Goal: Information Seeking & Learning: Learn about a topic

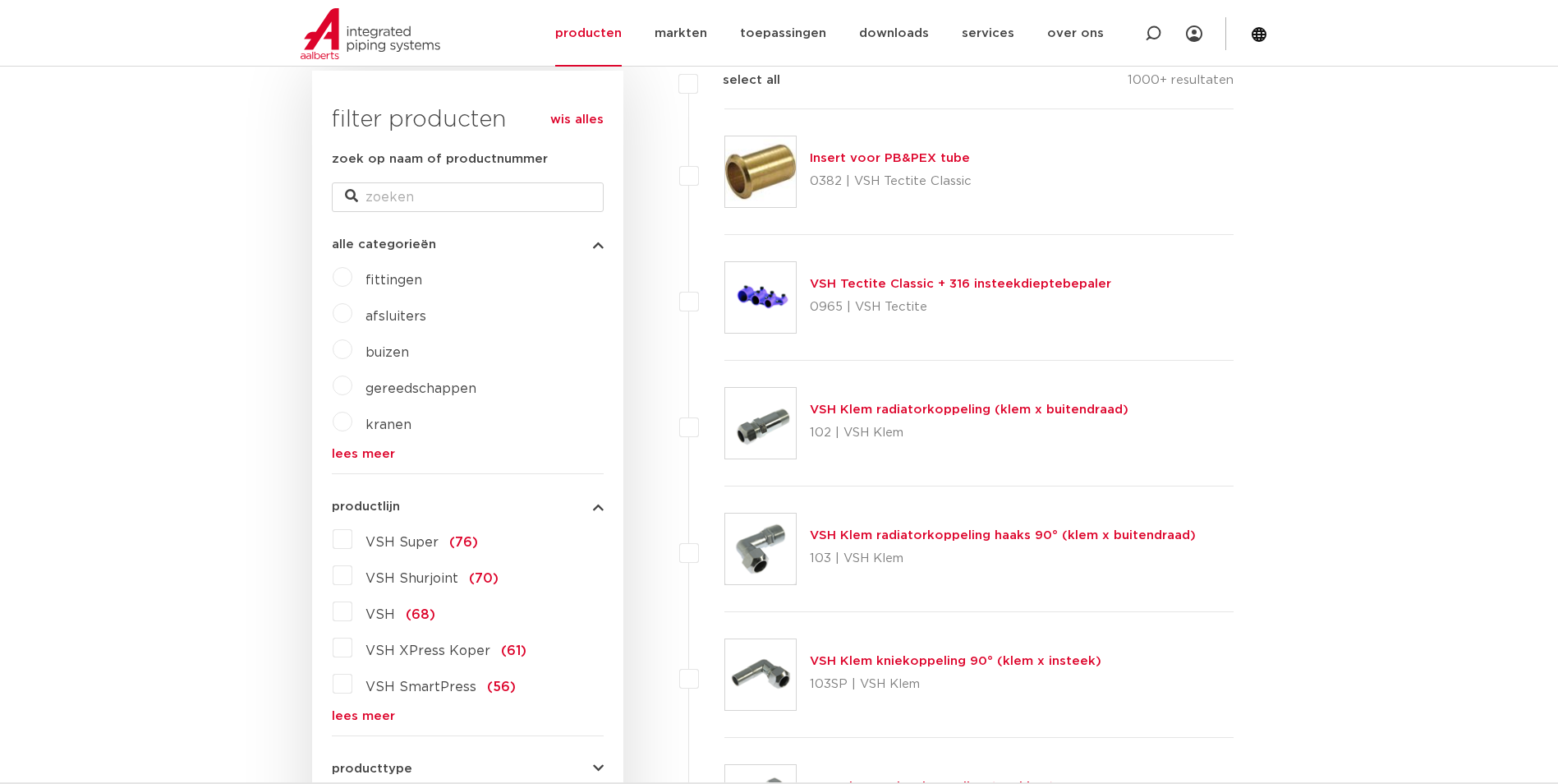
scroll to position [328, 0]
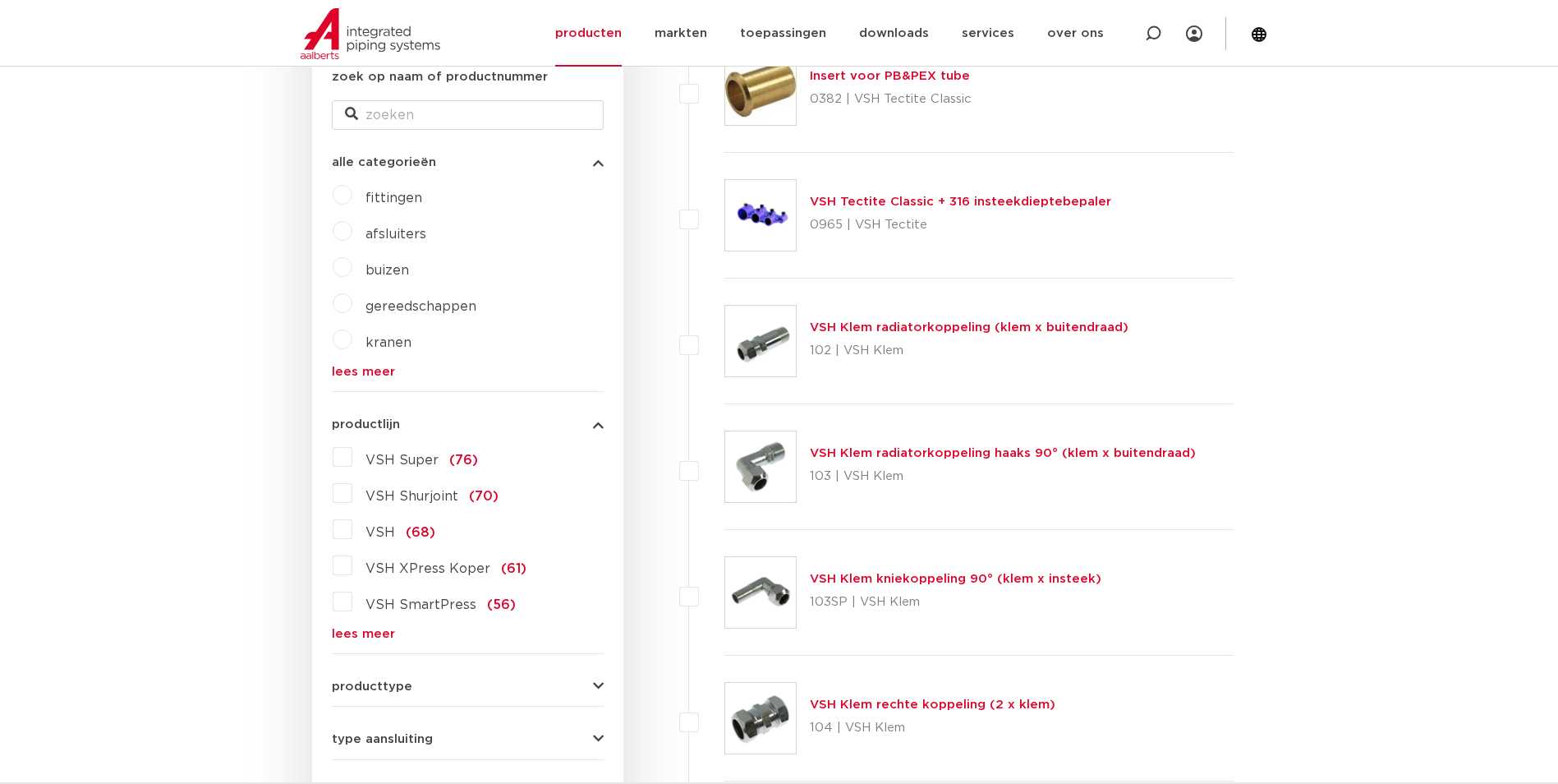
click at [367, 627] on link "lees meer" at bounding box center [467, 633] width 272 height 13
click at [418, 565] on span "VSH XPress Koper" at bounding box center [427, 569] width 125 height 13
click at [0, 0] on input "VSH XPress Koper (61)" at bounding box center [0, 0] width 0 height 0
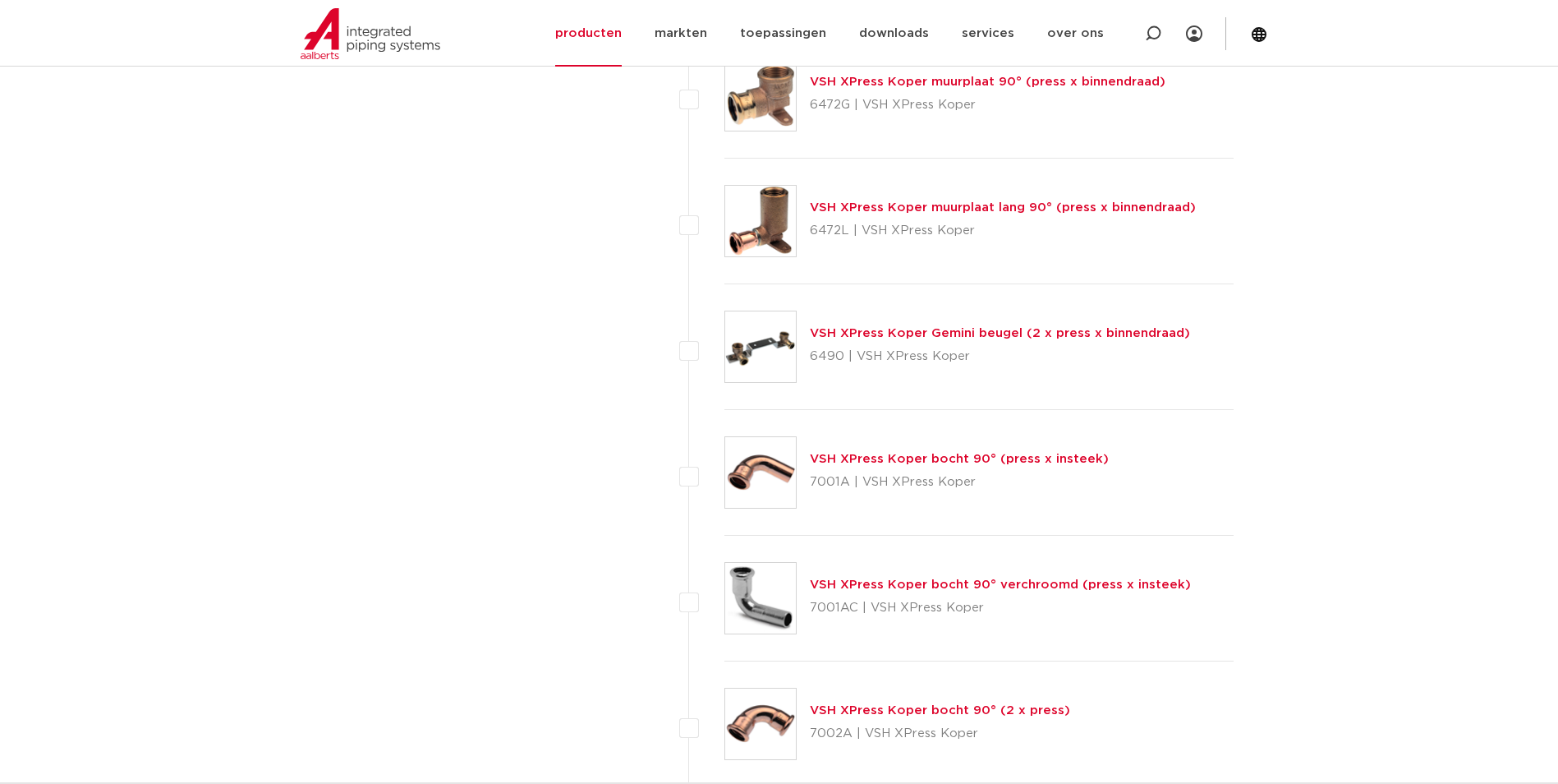
scroll to position [2876, 0]
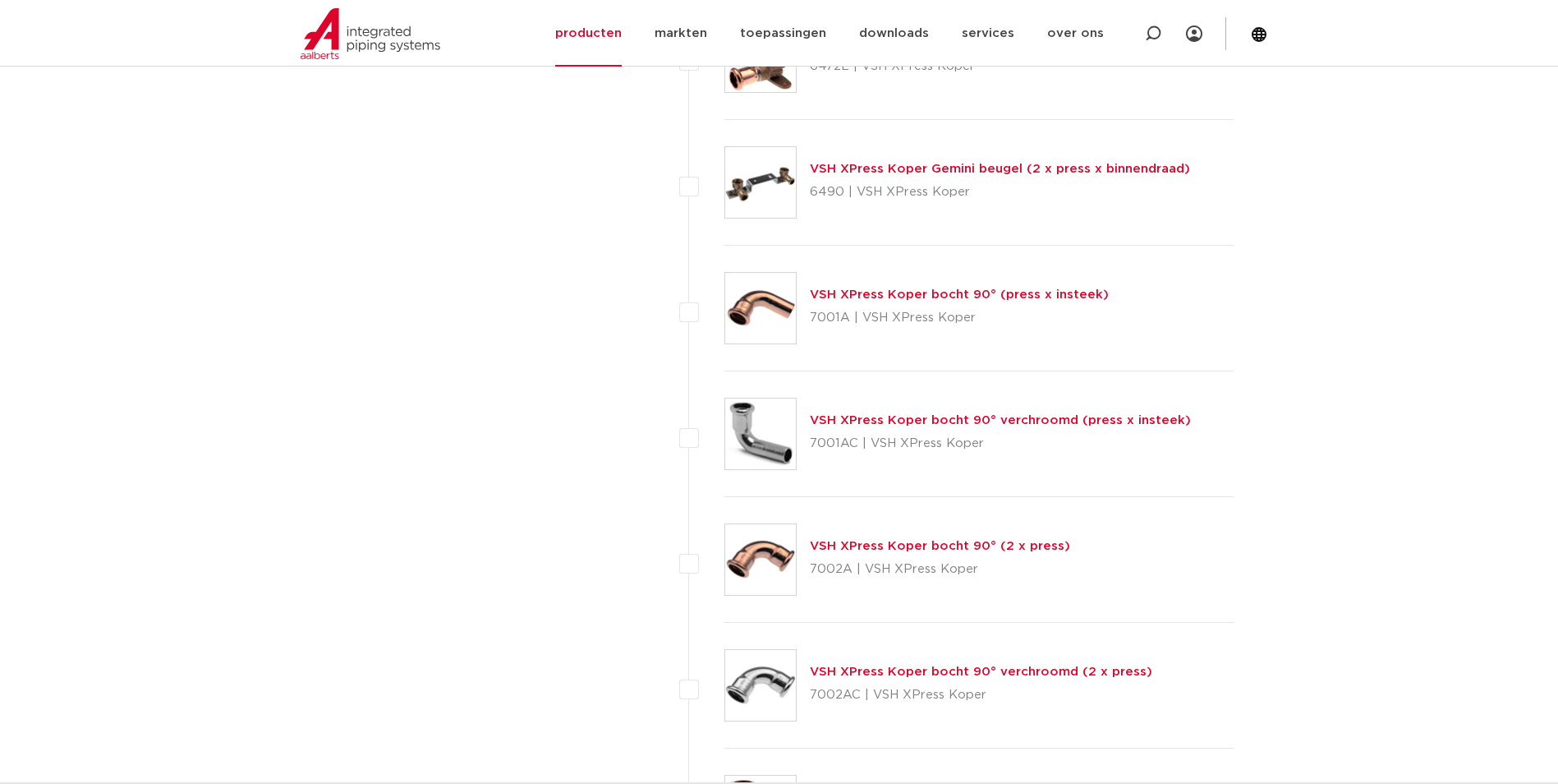
click at [921, 544] on link "VSH XPress Koper bocht 90° (2 x press)" at bounding box center [940, 545] width 261 height 13
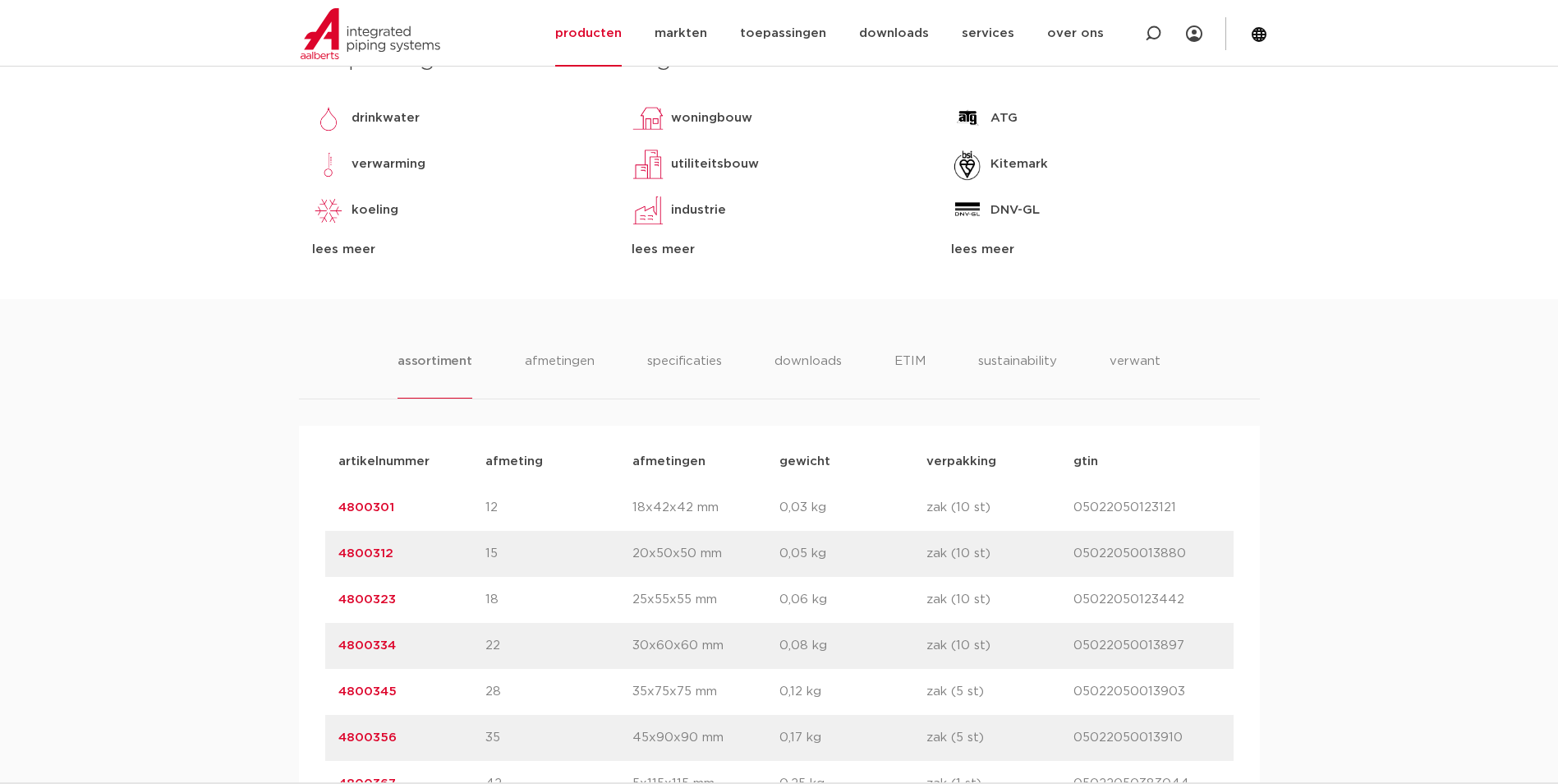
scroll to position [904, 0]
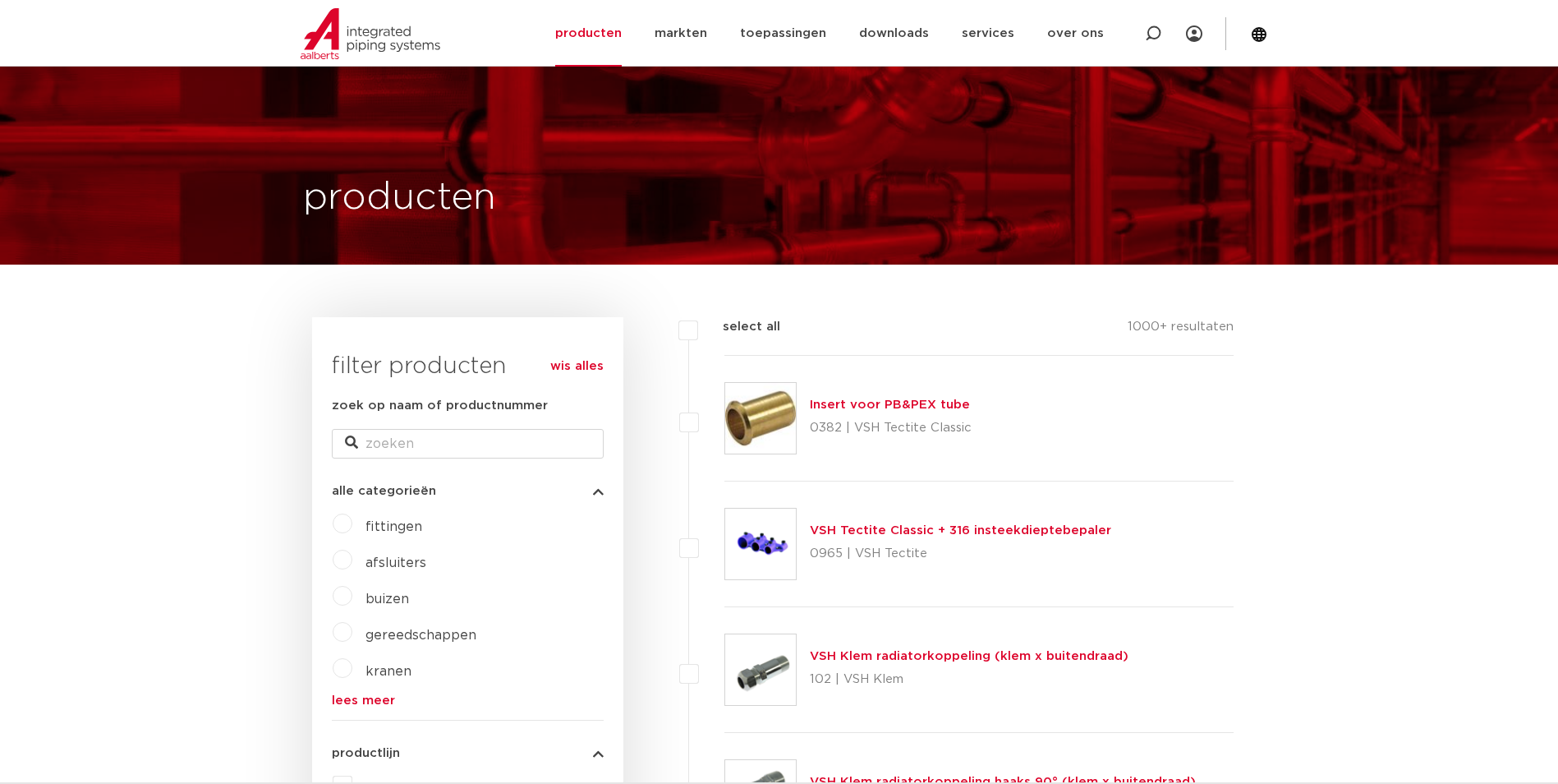
scroll to position [328, 0]
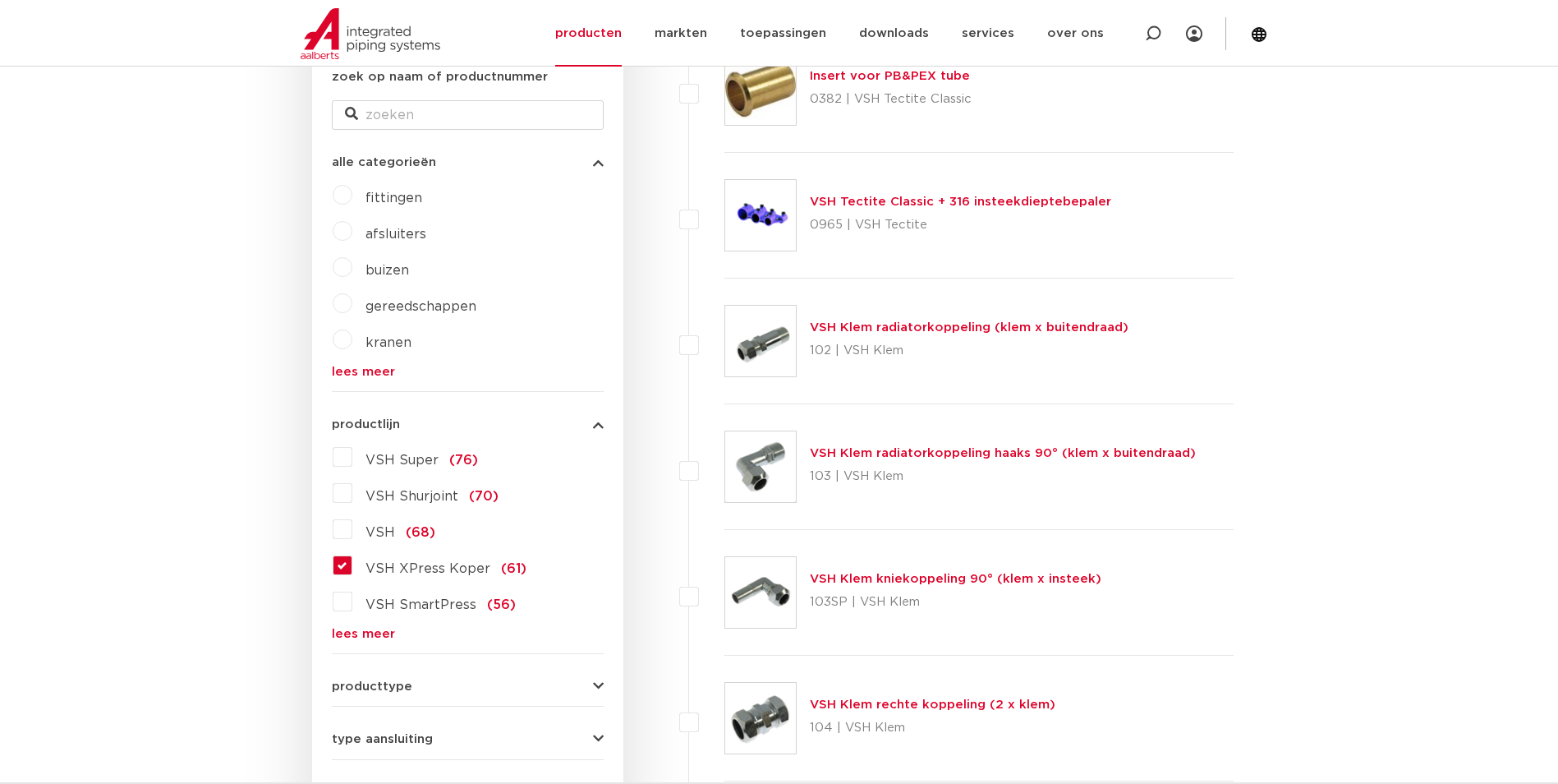
click at [353, 568] on label "VSH XPress Koper (61)" at bounding box center [440, 565] width 174 height 26
click at [0, 0] on input "VSH XPress Koper (61)" at bounding box center [0, 0] width 0 height 0
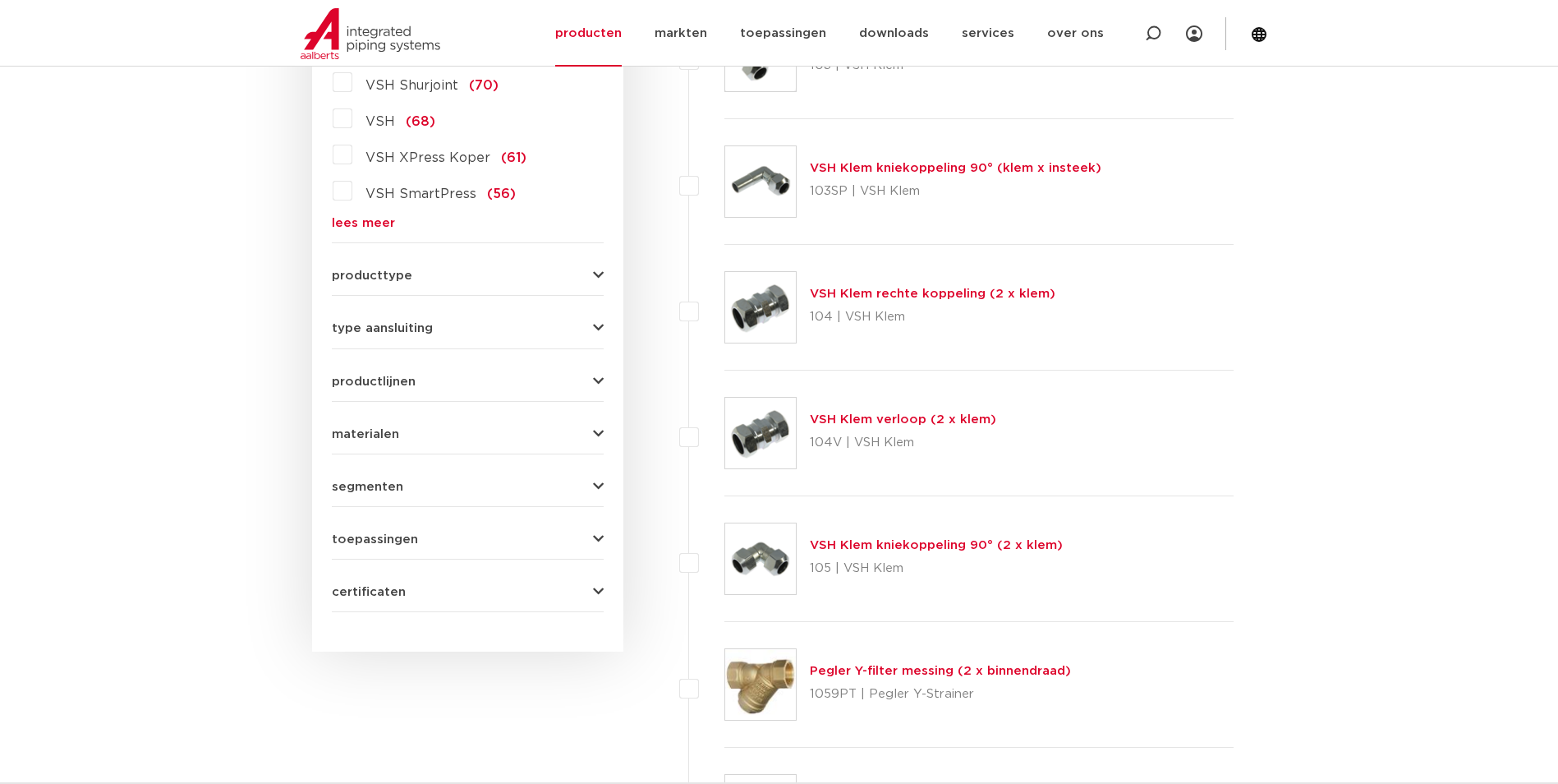
scroll to position [658, 0]
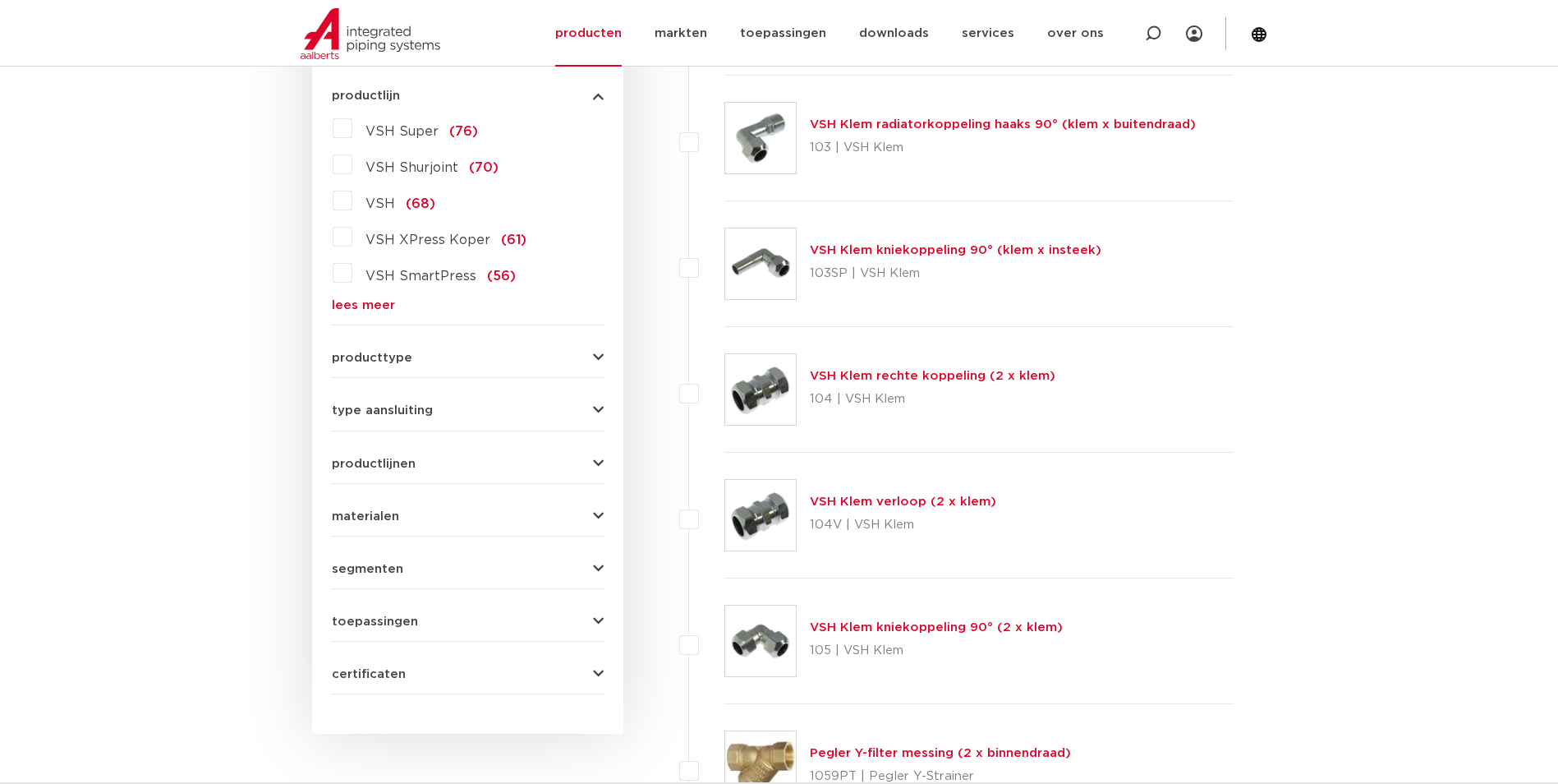
click at [353, 242] on label "VSH XPress Koper (61)" at bounding box center [440, 236] width 174 height 26
click at [0, 0] on input "VSH XPress Koper (61)" at bounding box center [0, 0] width 0 height 0
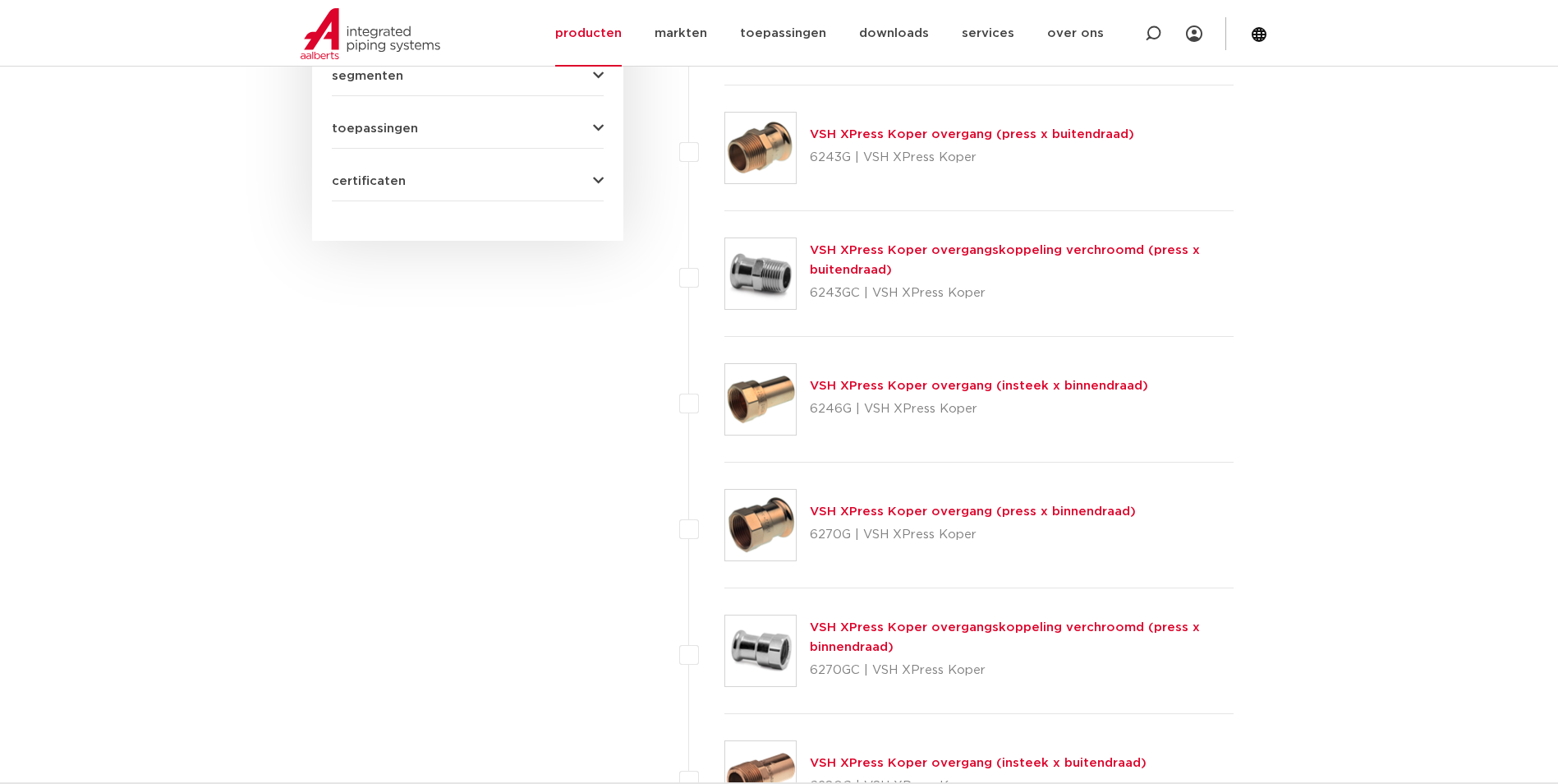
scroll to position [986, 0]
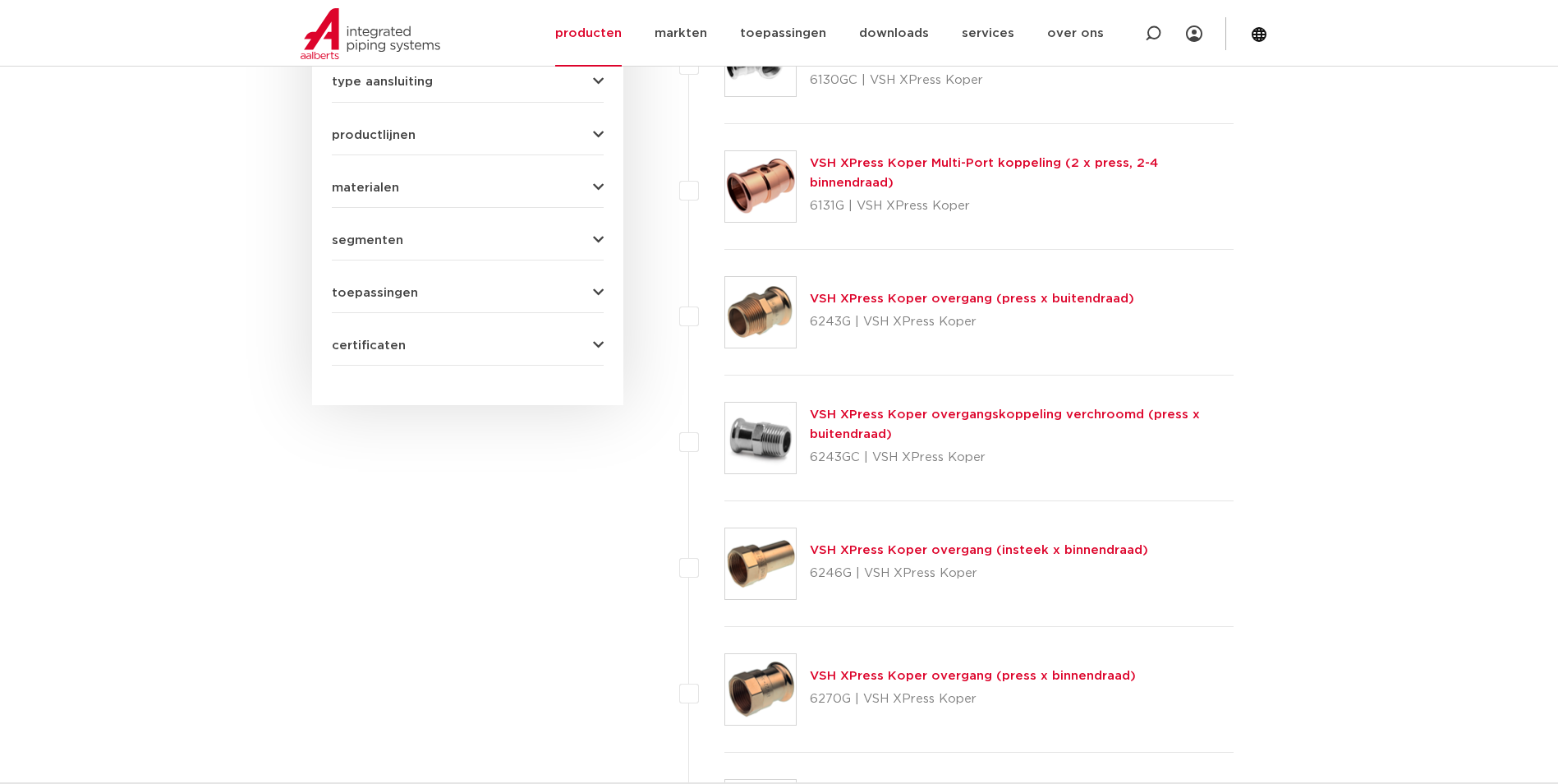
click at [1019, 293] on link "VSH XPress Koper overgang (press x buitendraad)" at bounding box center [972, 298] width 324 height 13
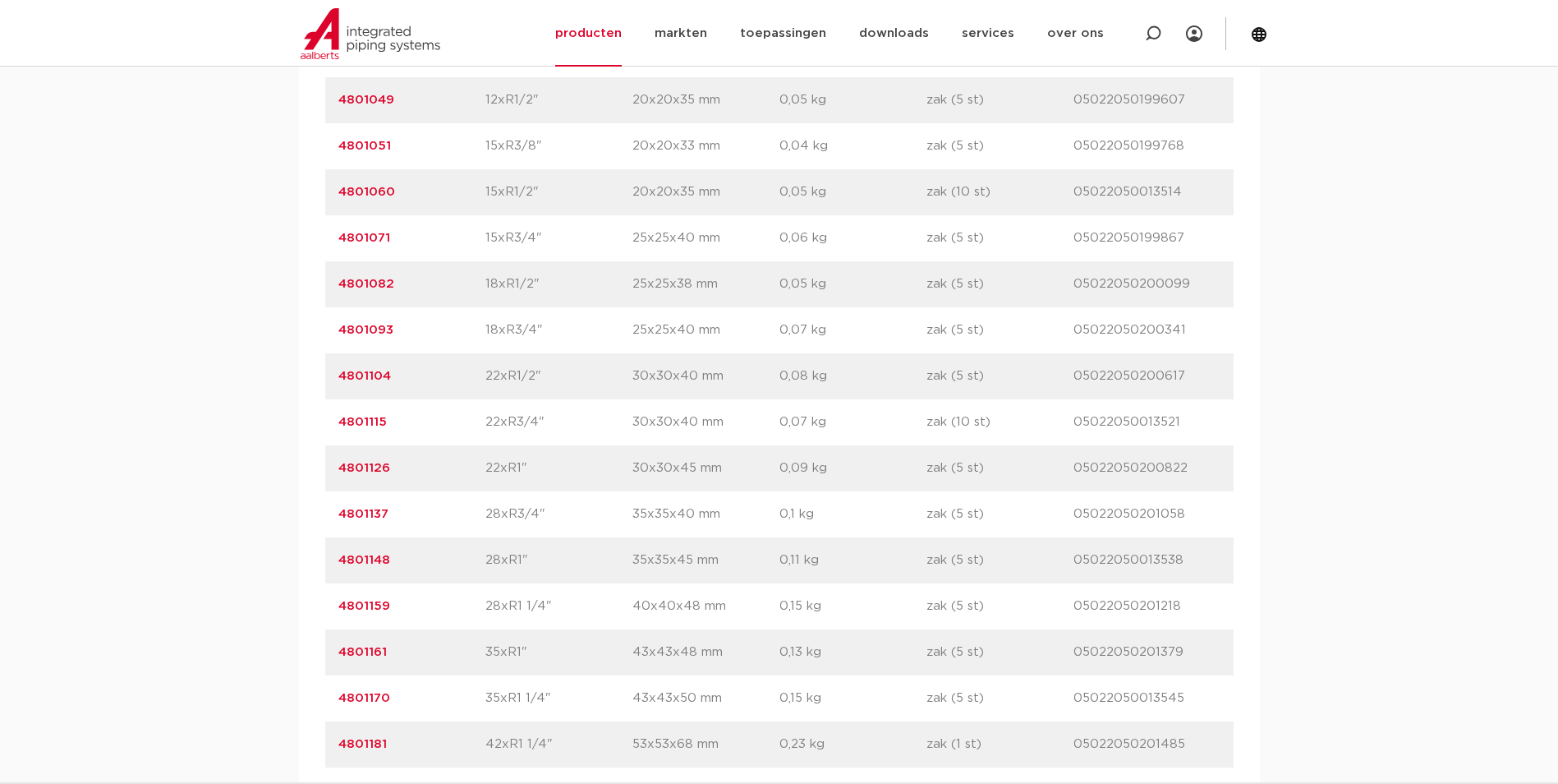
scroll to position [1396, 0]
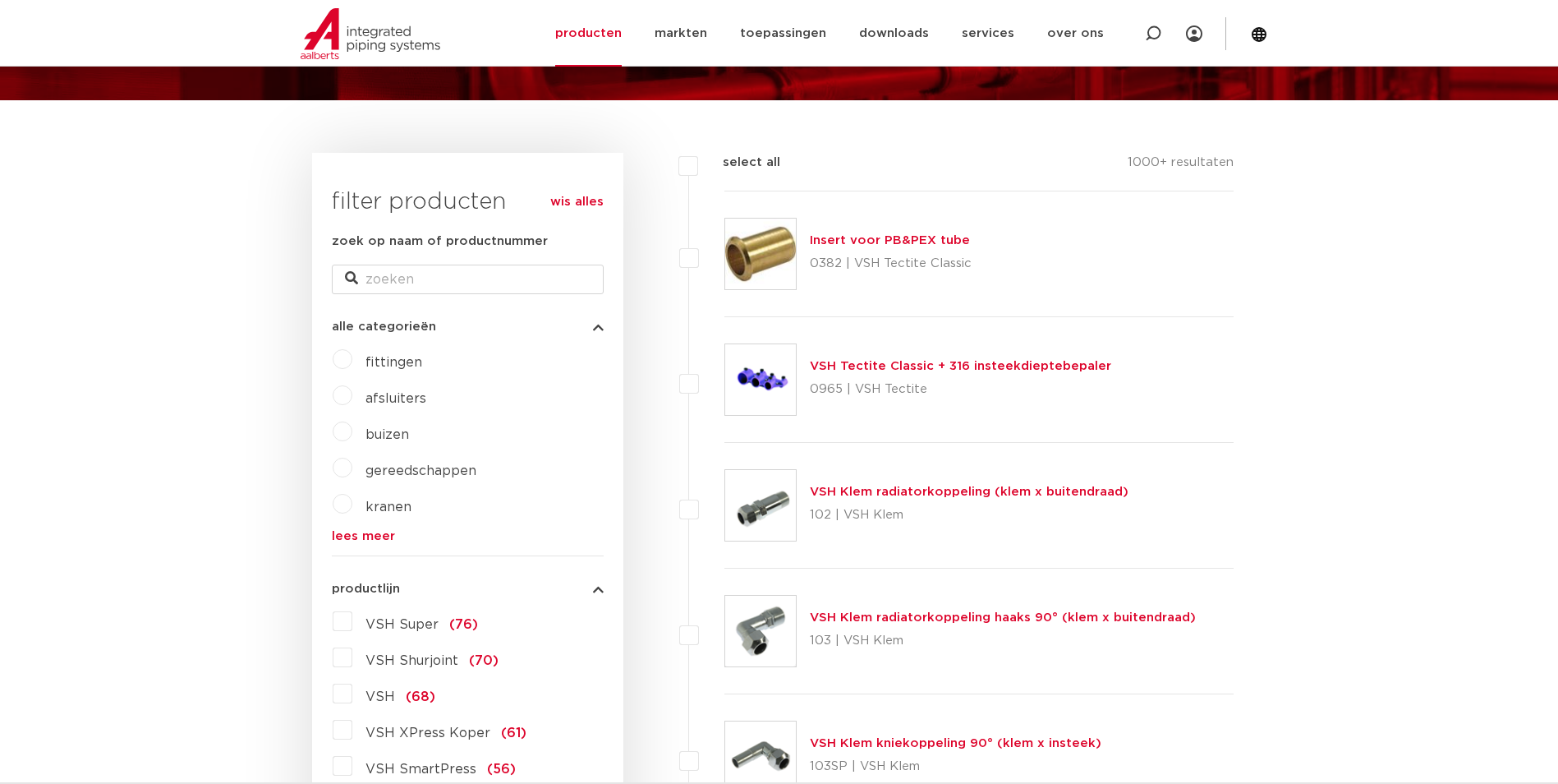
scroll to position [246, 0]
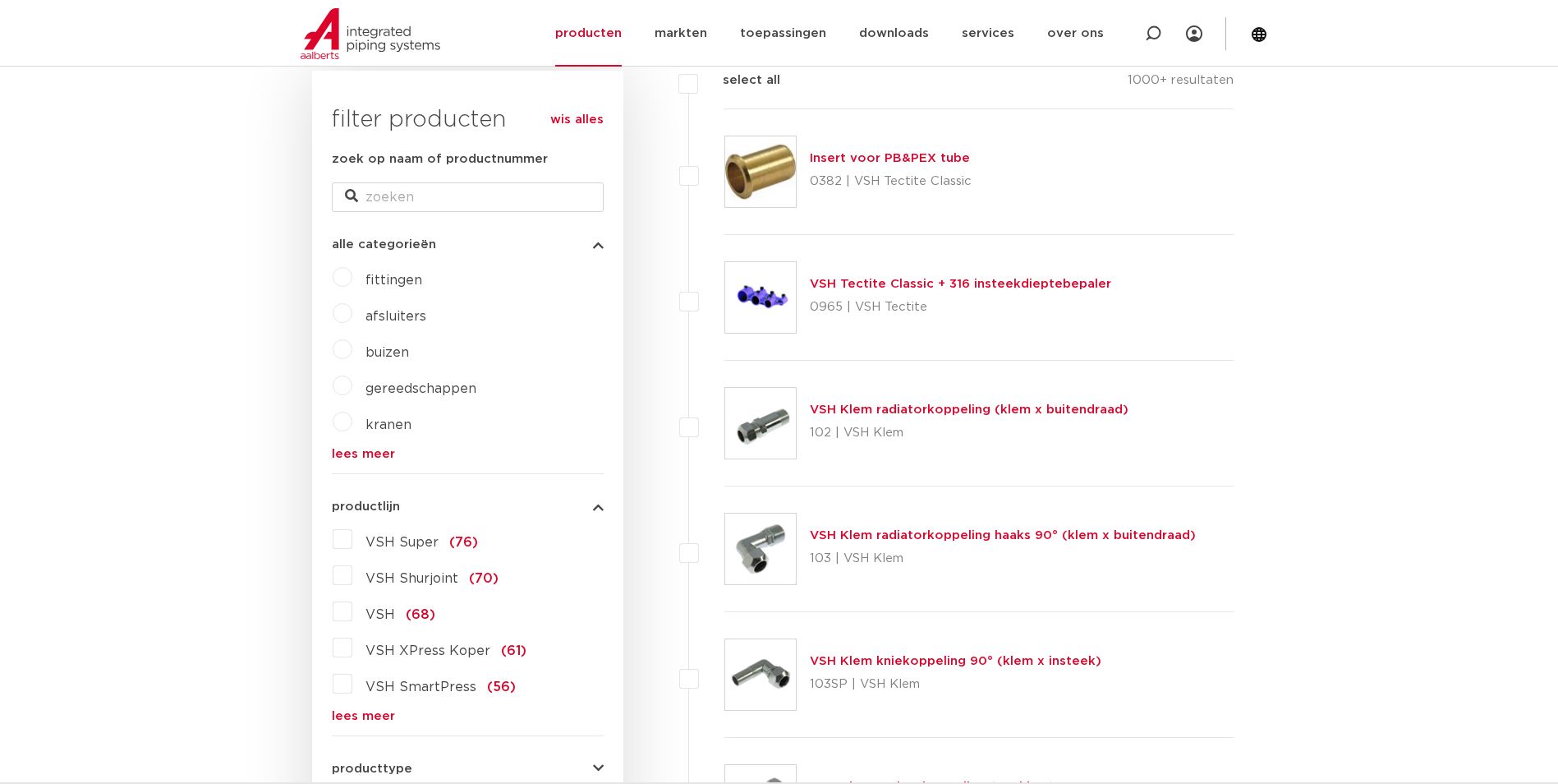
click at [353, 648] on label "VSH XPress Koper (61)" at bounding box center [440, 647] width 174 height 26
click at [0, 0] on input "VSH XPress Koper (61)" at bounding box center [0, 0] width 0 height 0
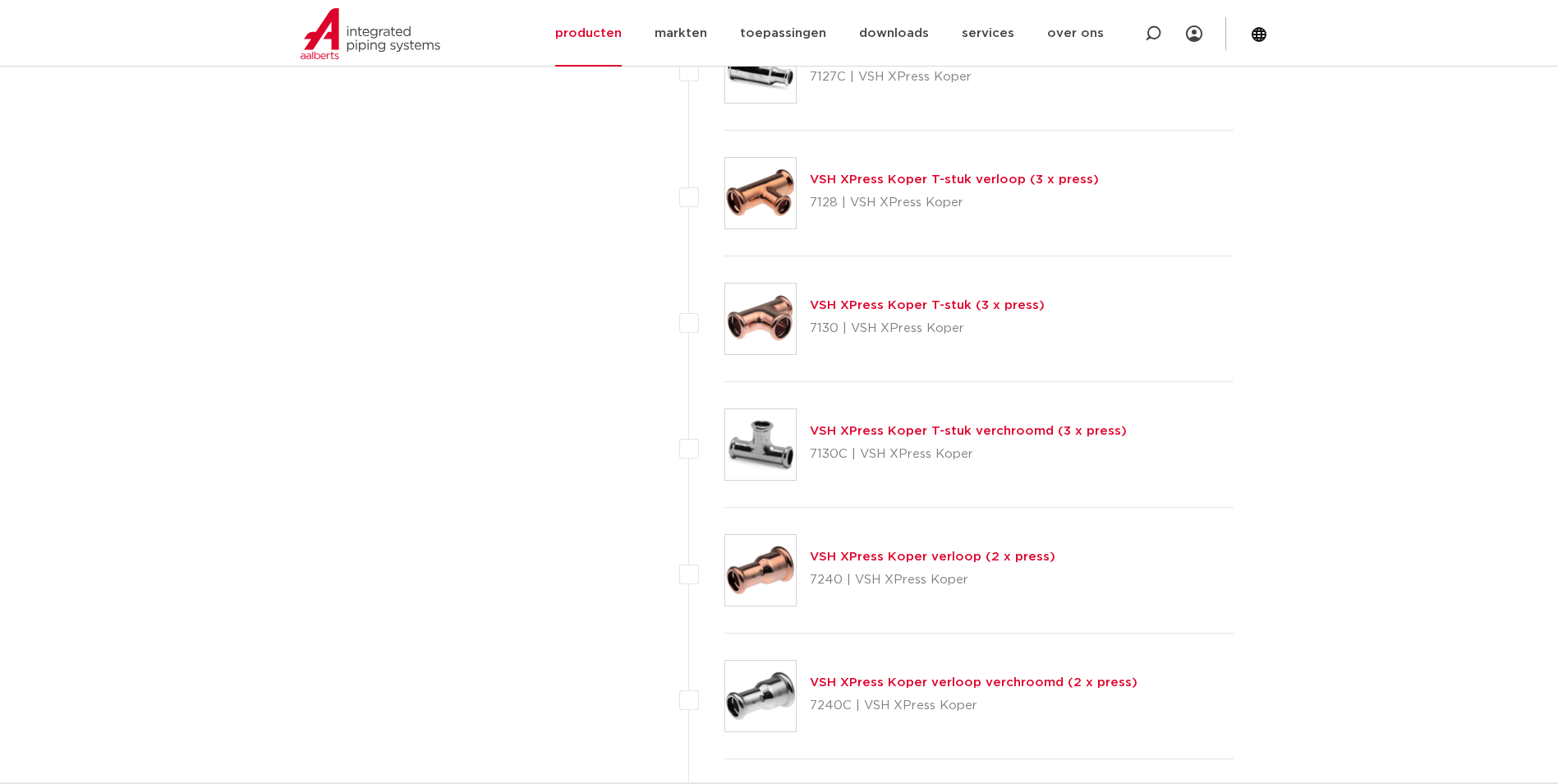
scroll to position [5586, 0]
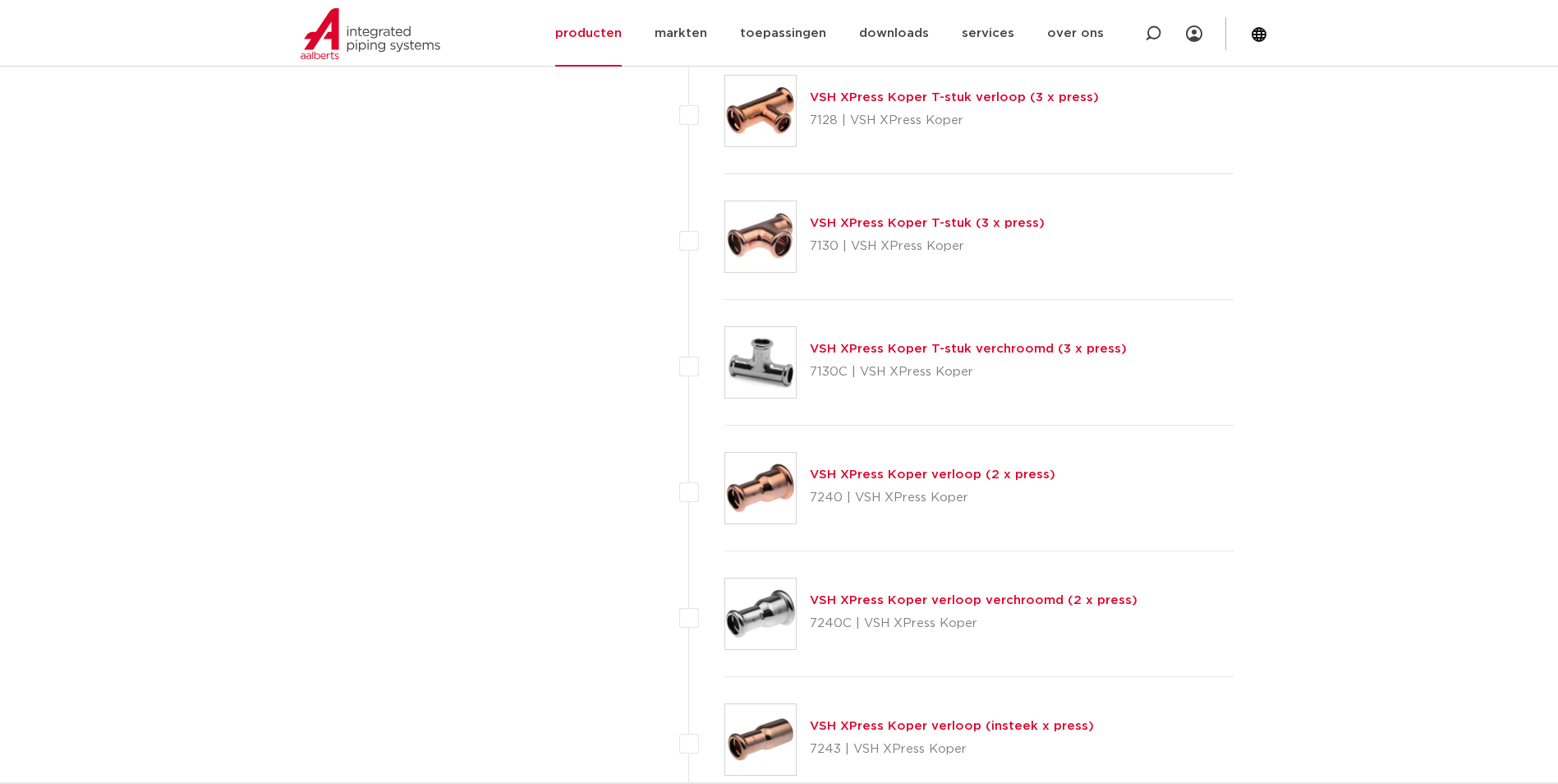
click at [951, 471] on link "VSH XPress Koper verloop (2 x press)" at bounding box center [932, 474] width 245 height 13
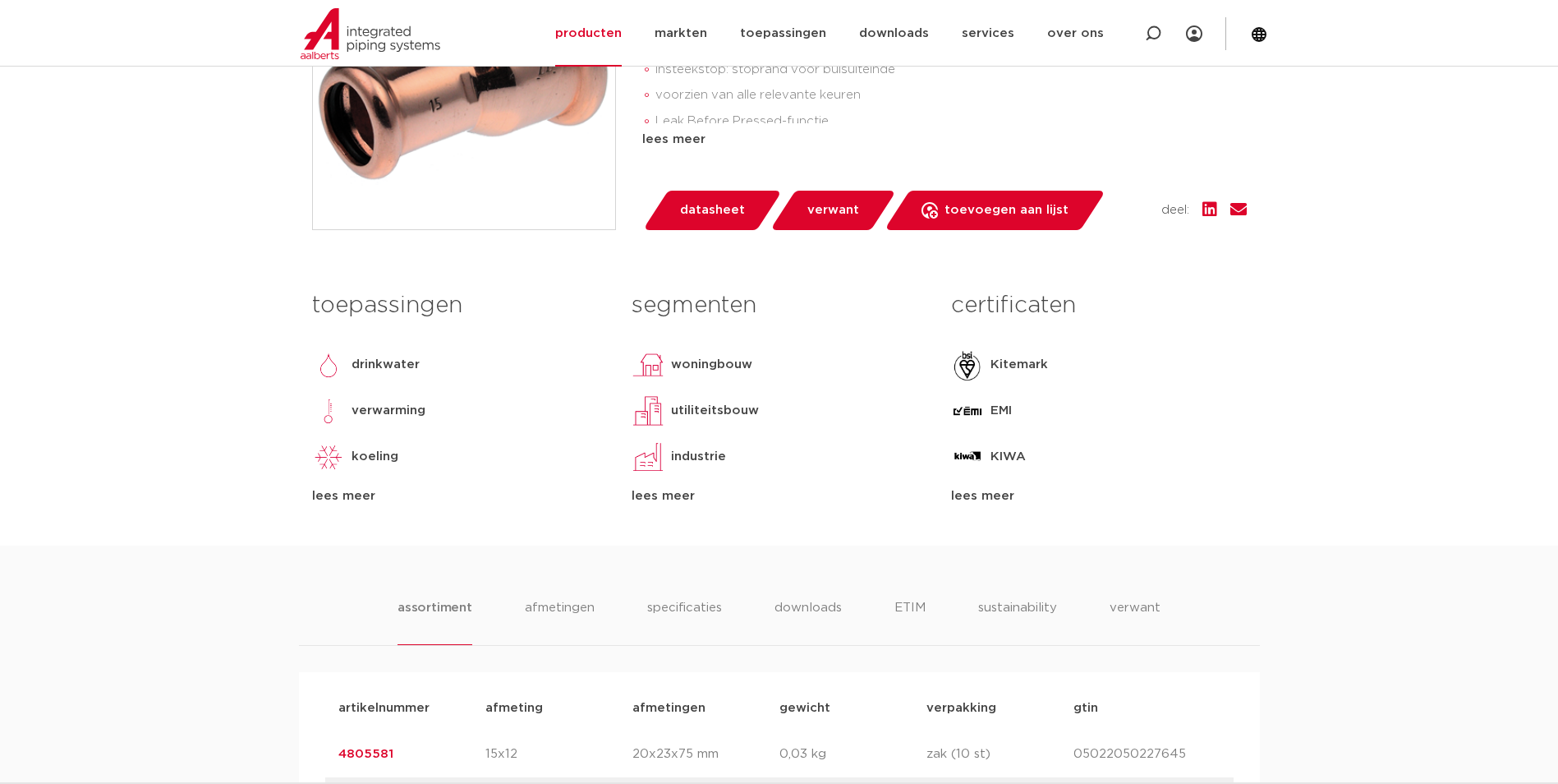
scroll to position [904, 0]
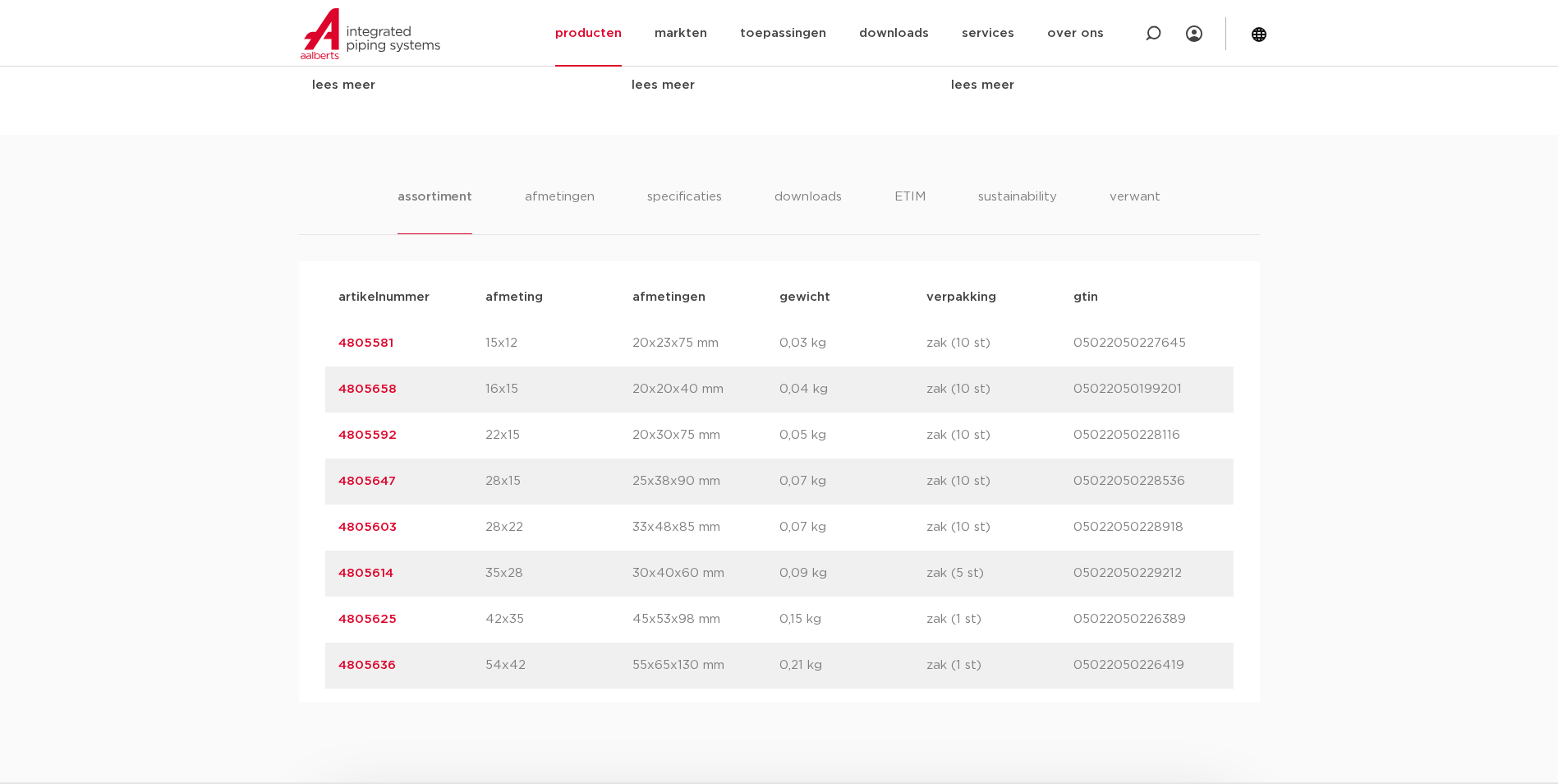
click at [193, 178] on div "assortiment [GEOGRAPHIC_DATA] specificaties downloads ETIM sustainability verwa…" at bounding box center [779, 418] width 1558 height 567
